Goal: Task Accomplishment & Management: Complete application form

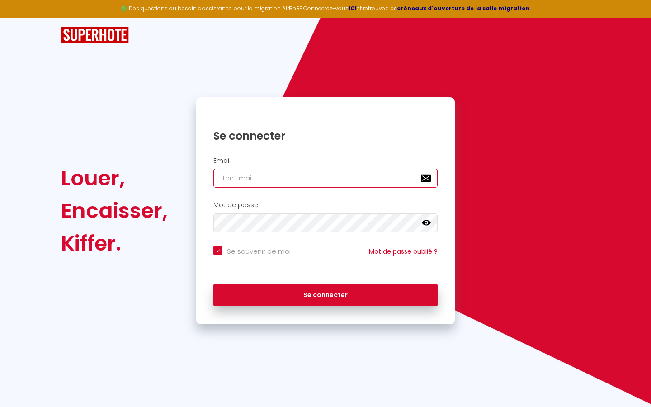
type input "s"
checkbox input "true"
type input "su"
checkbox input "true"
type input "sup"
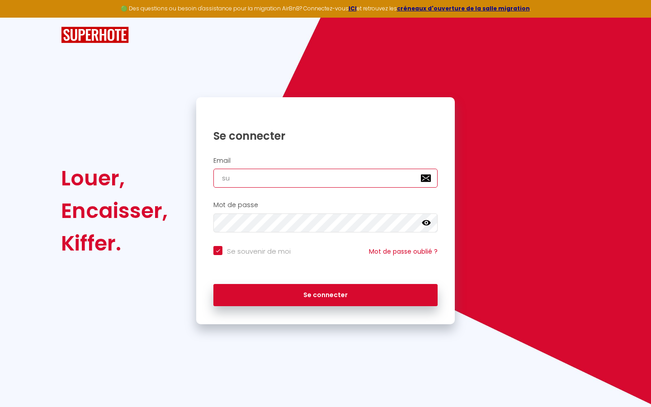
checkbox input "true"
type input "supe"
checkbox input "true"
type input "super"
checkbox input "true"
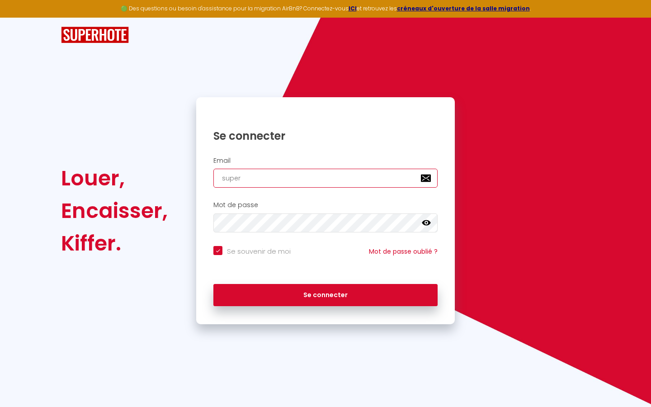
type input "superb"
checkbox input "true"
type input "superbo"
checkbox input "true"
type input "superbor"
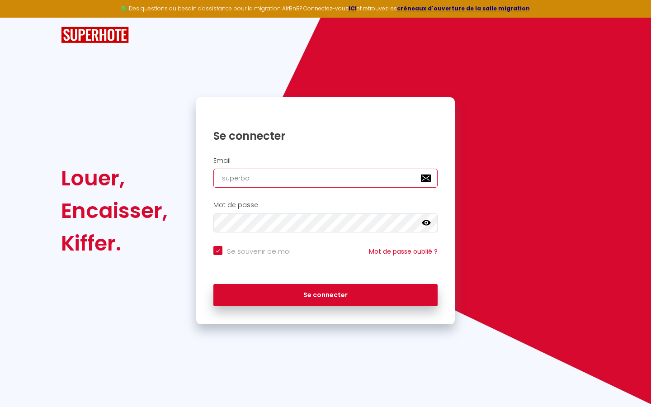
checkbox input "true"
type input "superbord"
checkbox input "true"
type input "superborde"
checkbox input "true"
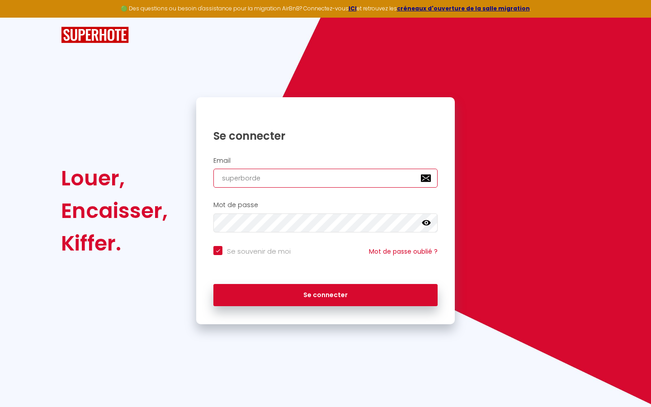
type input "superbordea"
checkbox input "true"
type input "superbordeau"
checkbox input "true"
type input "superbordeaux"
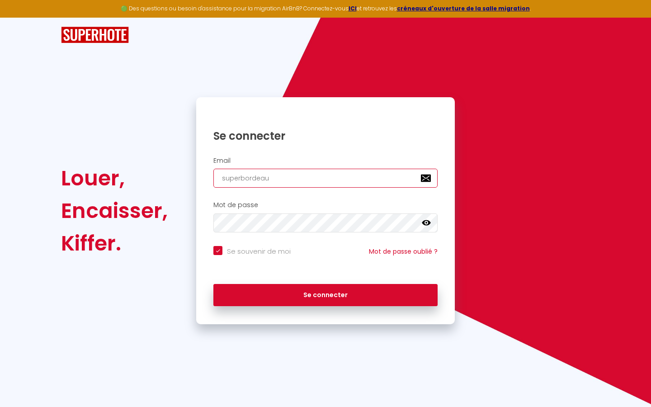
checkbox input "true"
type input "superbordeaux@"
checkbox input "true"
type input "superbordeaux@g"
checkbox input "true"
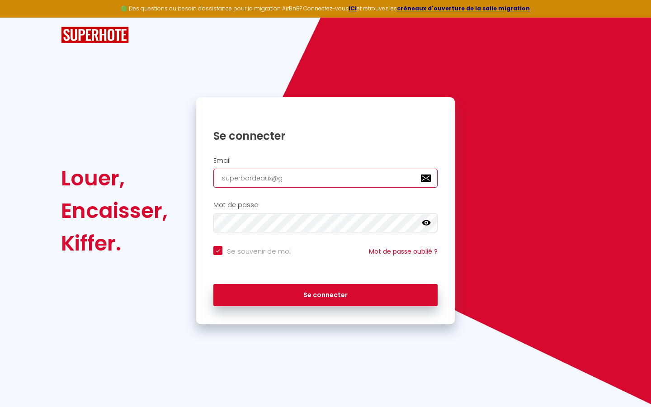
type input "superbordeaux@gm"
checkbox input "true"
type input "superbordeaux@gma"
checkbox input "true"
type input "superbordeaux@gmai"
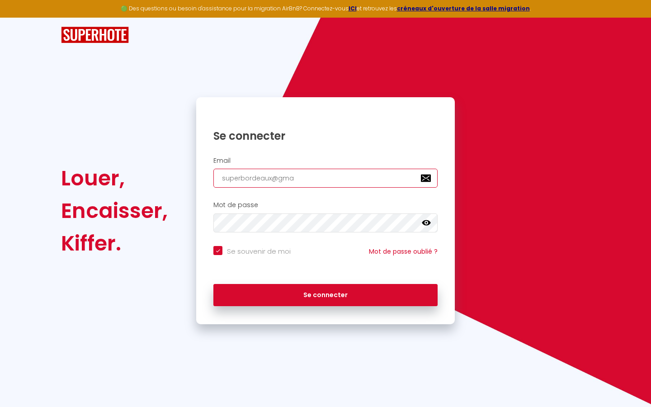
checkbox input "true"
type input "[EMAIL_ADDRESS]"
checkbox input "true"
type input "[EMAIL_ADDRESS]."
checkbox input "true"
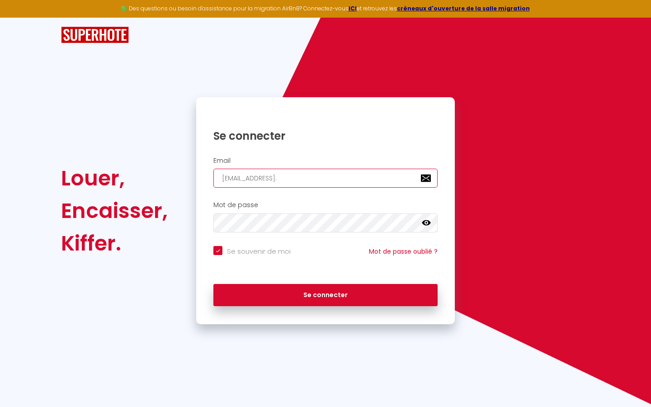
type input "superbordeaux@gmail.c"
checkbox input "true"
type input "[EMAIL_ADDRESS][DOMAIN_NAME]"
checkbox input "true"
type input "[EMAIL_ADDRESS][DOMAIN_NAME]"
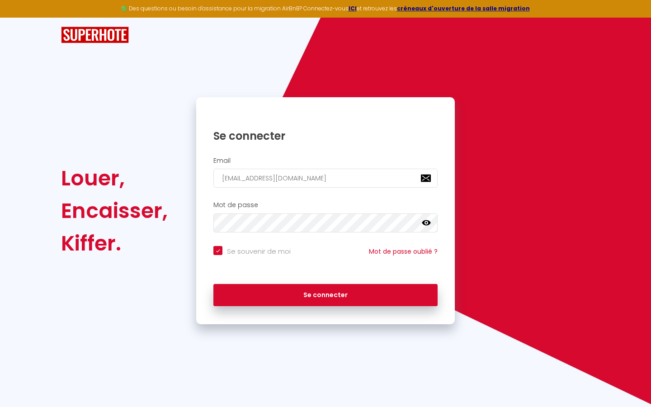
checkbox input "true"
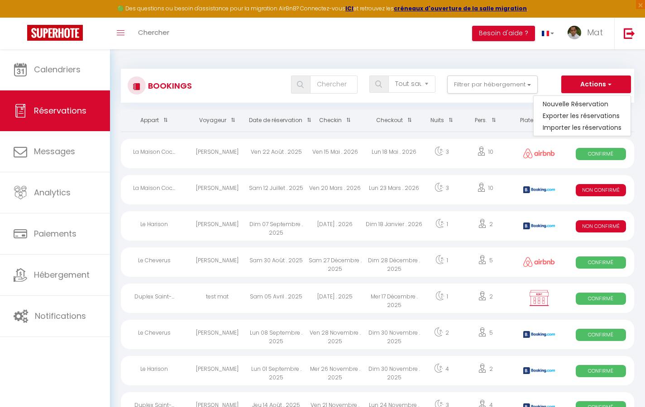
select select
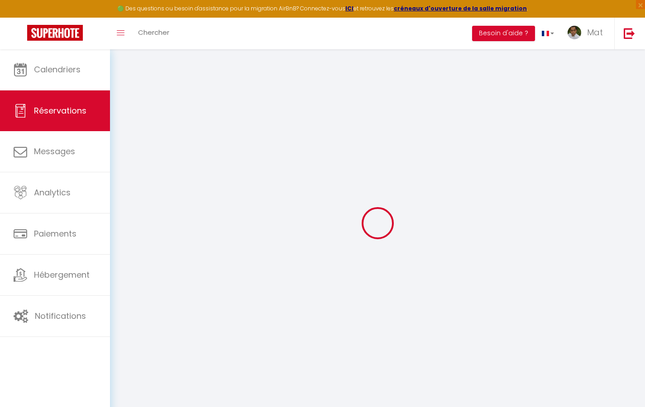
select select
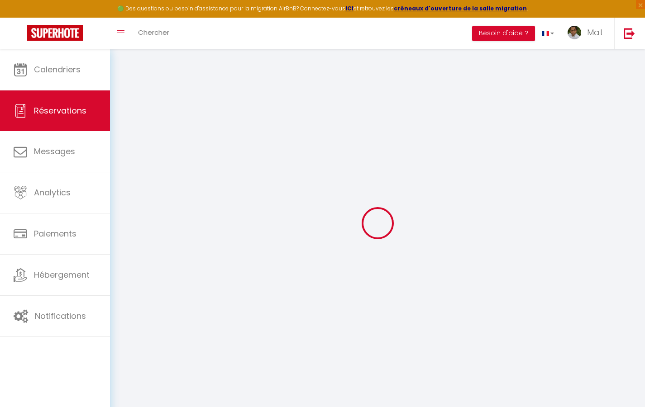
select select
checkbox input "false"
select select
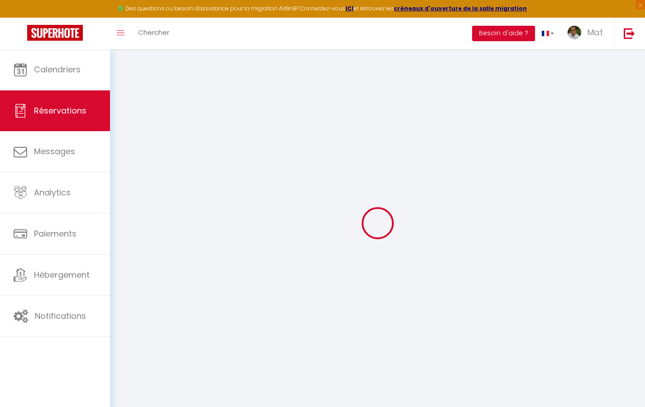
select select
checkbox input "false"
select select
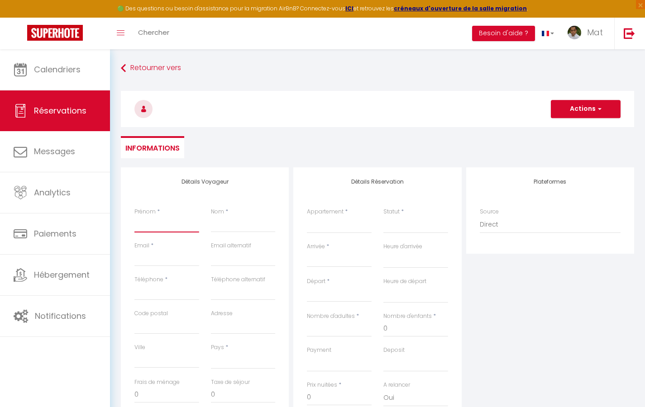
type input "T"
select select
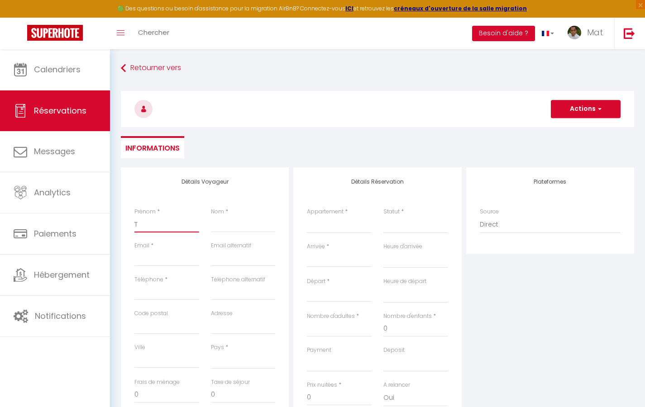
select select
checkbox input "false"
type input "Te"
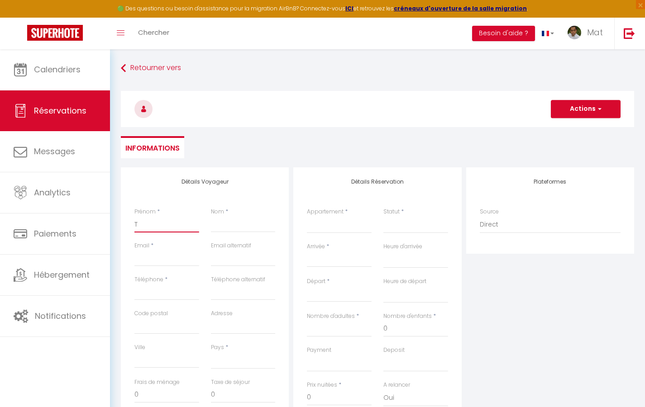
select select
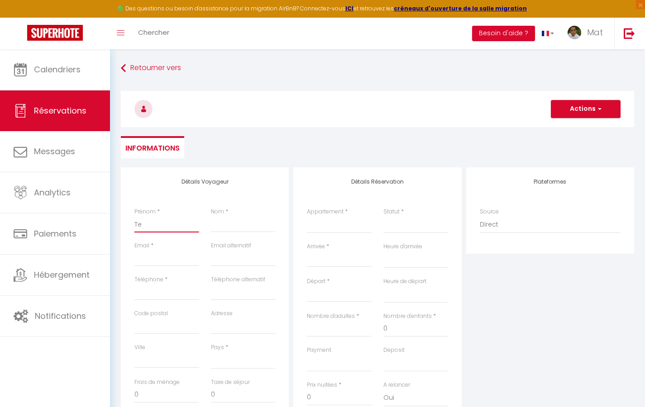
select select
checkbox input "false"
type input "Tes"
select select
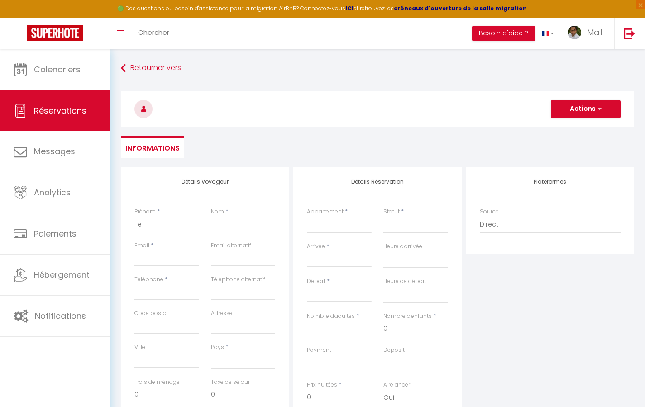
select select
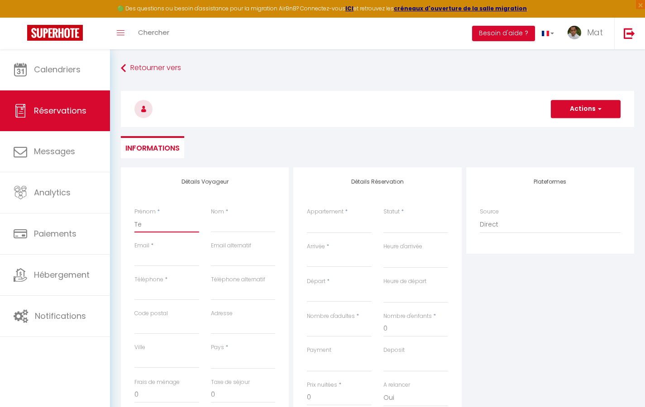
select select
checkbox input "false"
type input "Test"
select select
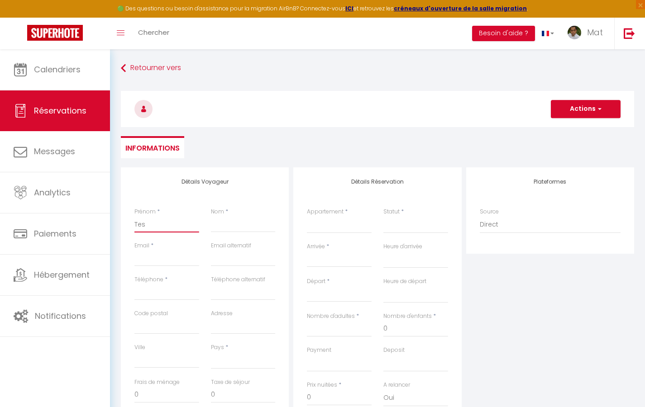
select select
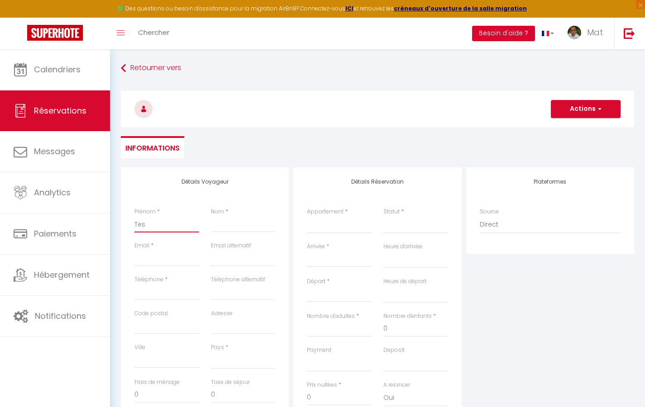
checkbox input "false"
type input "A"
select select
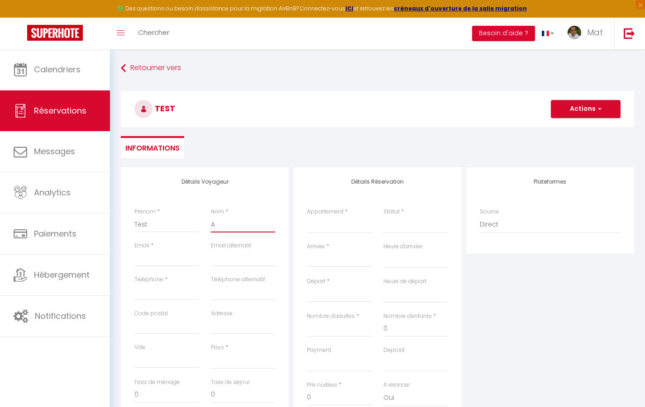
select select
checkbox input "false"
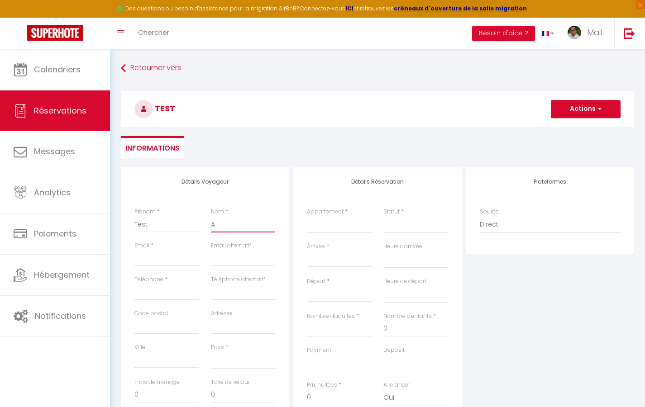
type input "Au"
select select
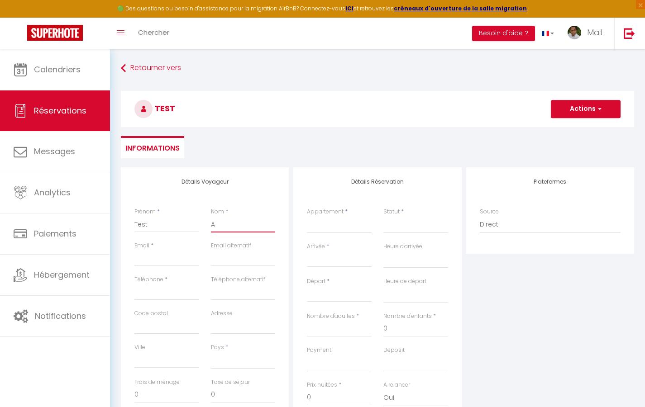
select select
checkbox input "false"
type input "Aut"
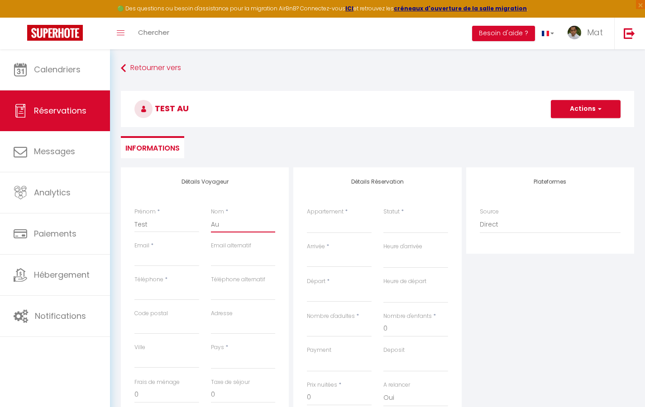
select select
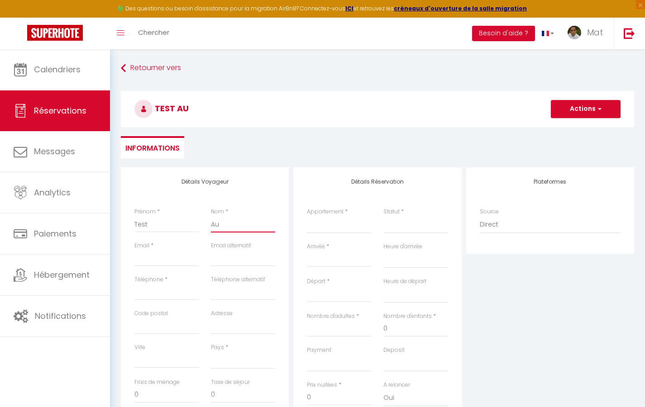
select select
checkbox input "false"
type input "Auto"
select select
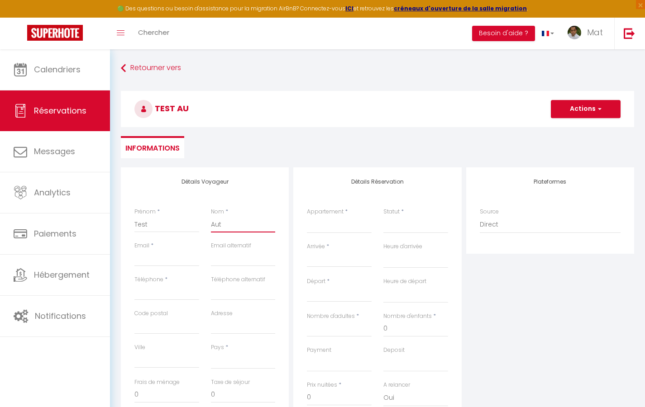
select select
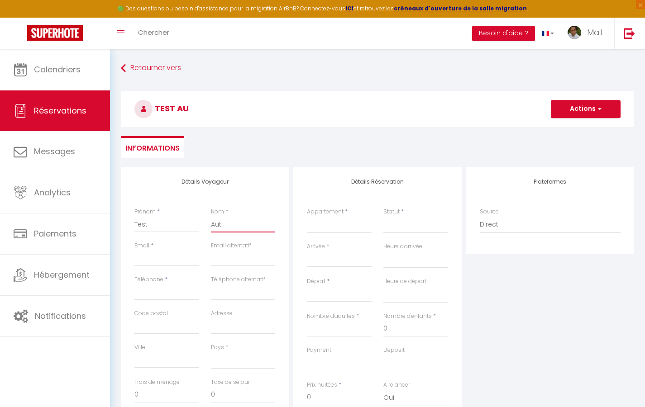
select select
checkbox input "false"
type input "[EMAIL_ADDRESS][DOMAIN_NAME]"
select select
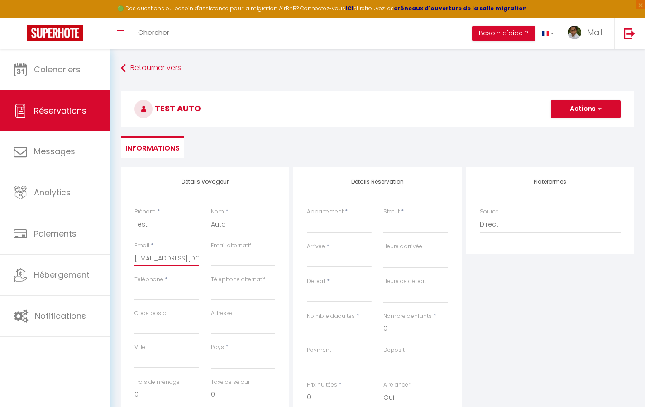
select select
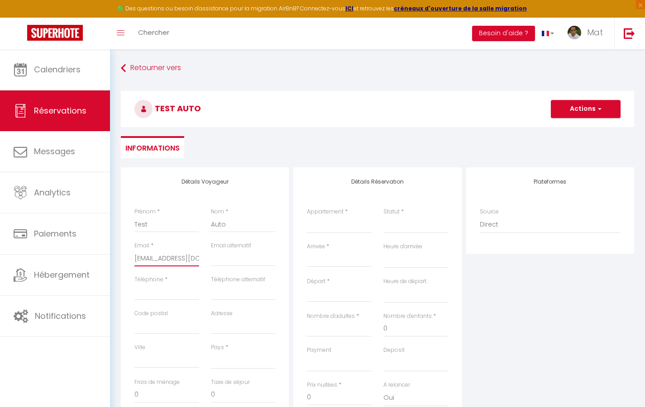
checkbox input "false"
type input "0"
select select
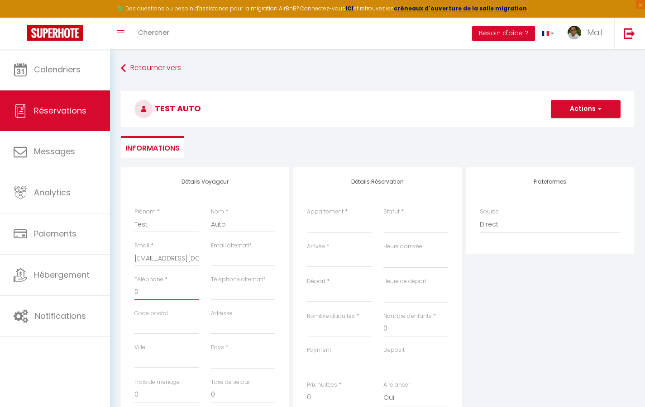
select select
checkbox input "false"
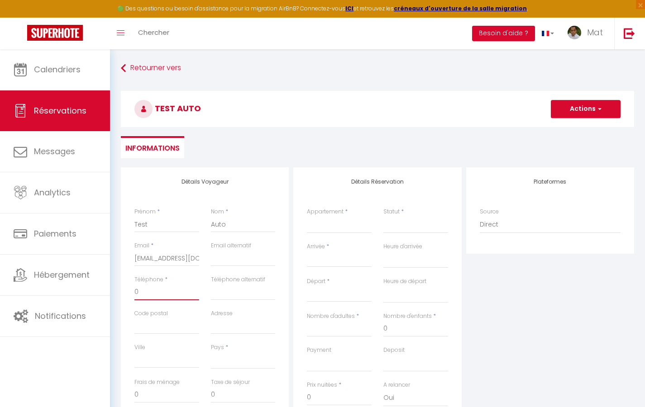
type input "06"
select select
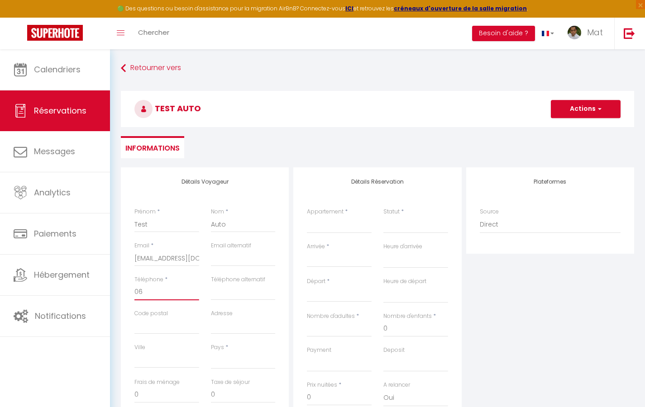
select select
checkbox input "false"
type input "060"
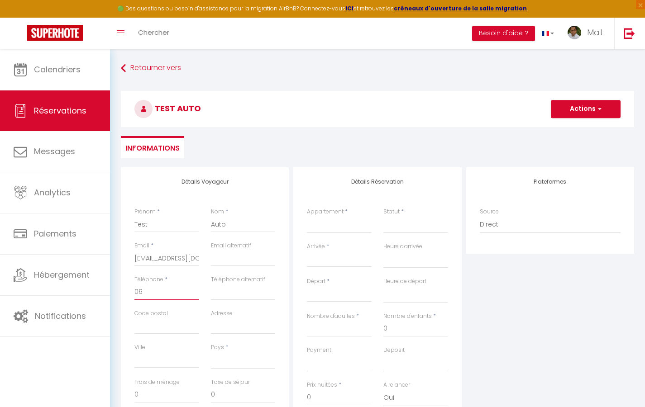
select select
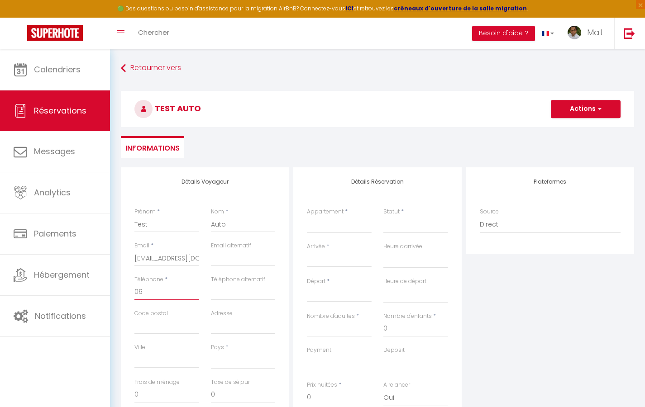
select select
checkbox input "false"
type input "0605"
select select
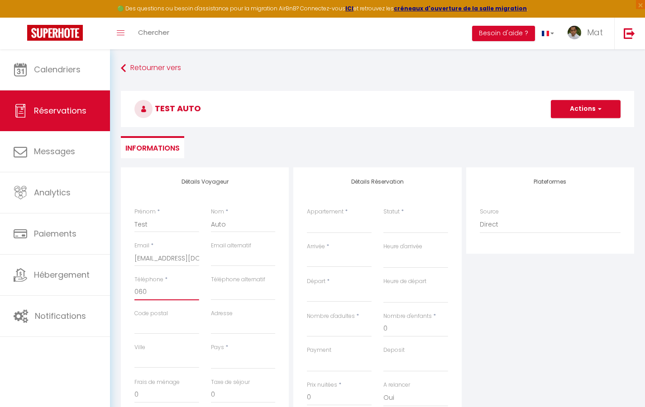
select select
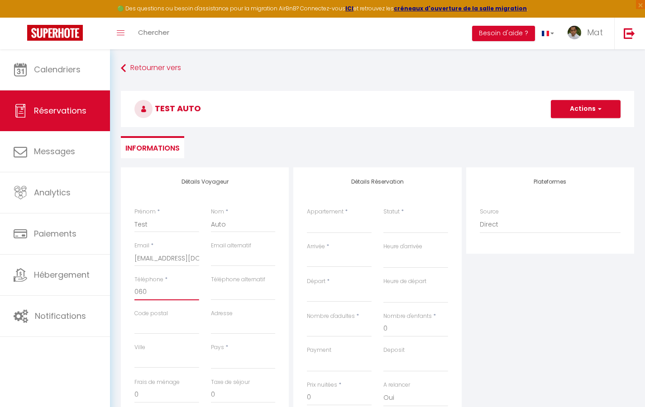
select select
checkbox input "false"
type input "06050"
select select
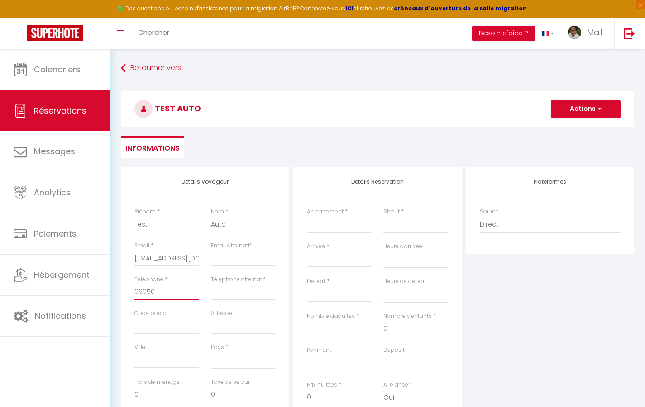
select select
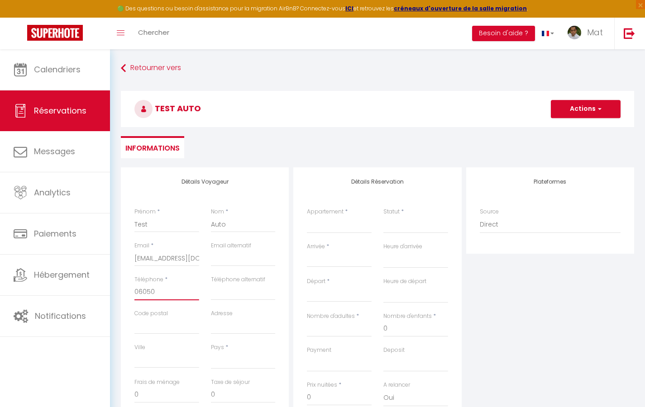
checkbox input "false"
type input "0"
select select
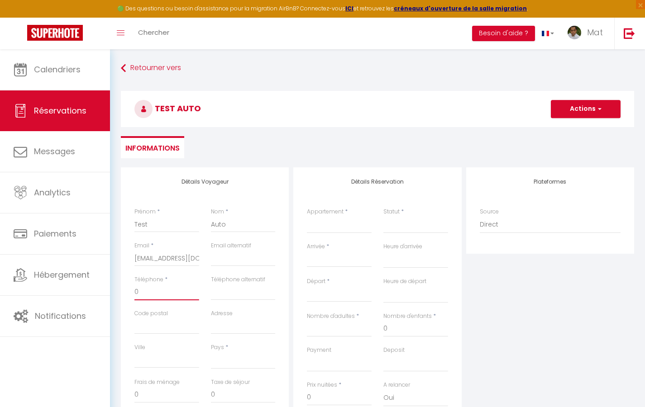
select select
checkbox input "false"
